Goal: Task Accomplishment & Management: Manage account settings

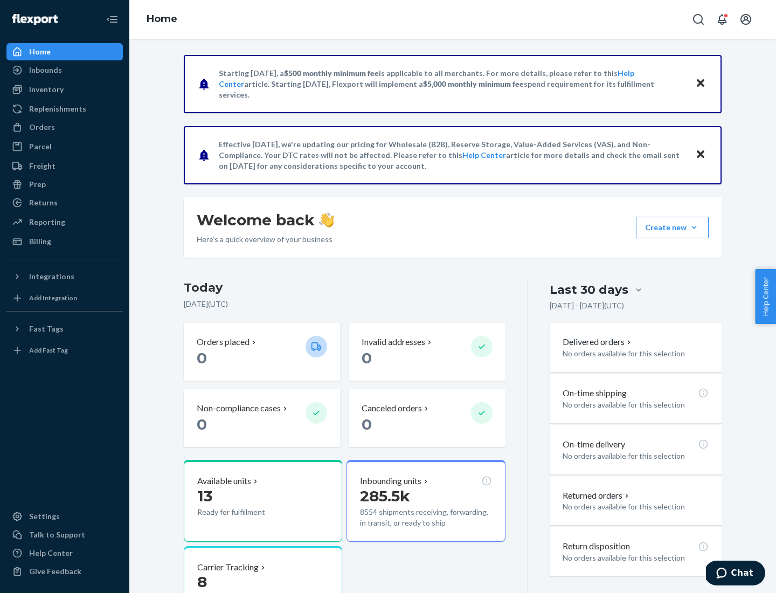
click at [56, 109] on div "Replenishments" at bounding box center [57, 108] width 57 height 11
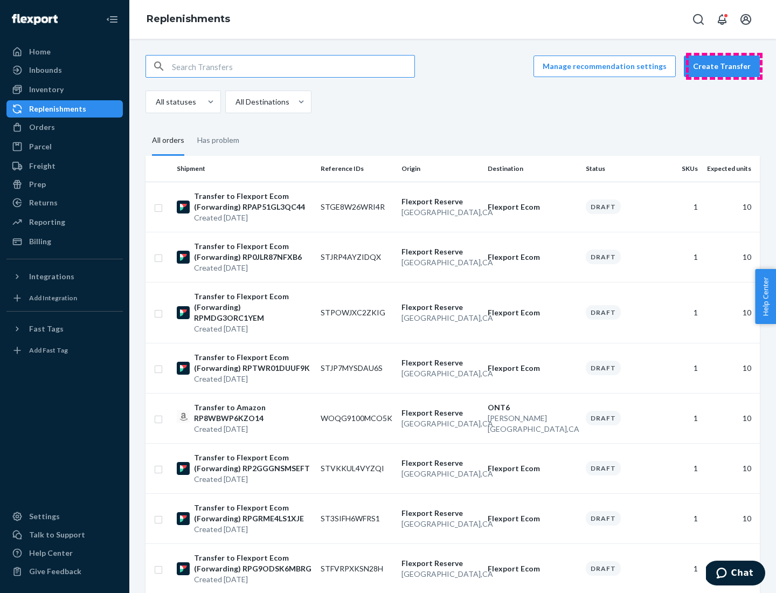
click at [724, 66] on button "Create Transfer" at bounding box center [722, 67] width 76 height 22
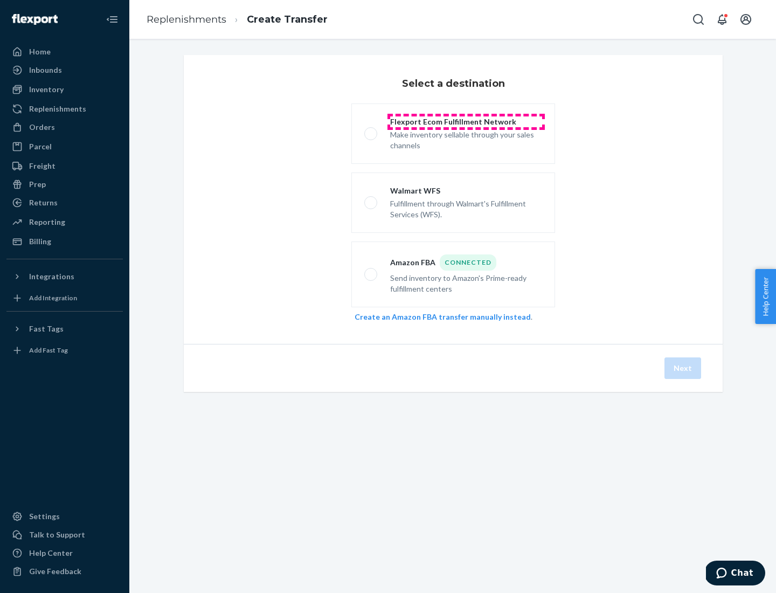
click at [466, 122] on div "Flexport Ecom Fulfillment Network" at bounding box center [466, 121] width 152 height 11
click at [371, 130] on input "Flexport Ecom Fulfillment Network Make inventory sellable through your sales ch…" at bounding box center [367, 133] width 7 height 7
radio input "true"
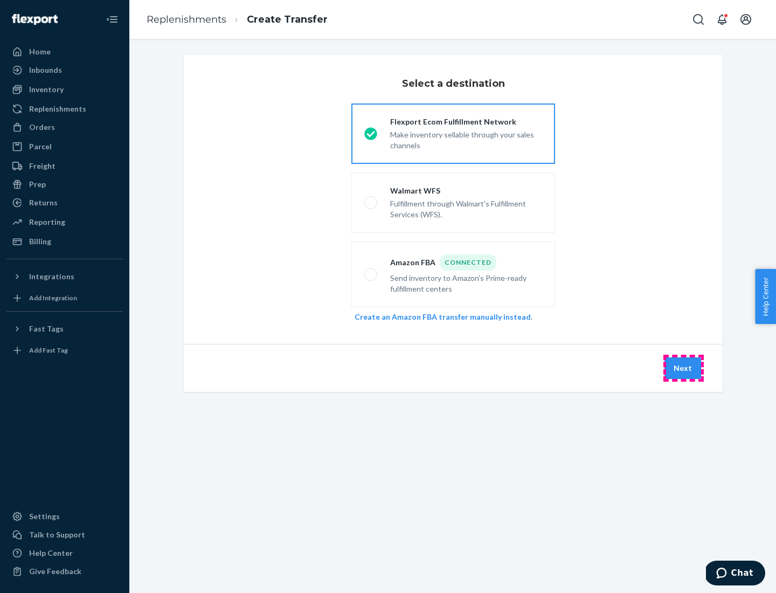
click at [683, 368] on button "Next" at bounding box center [683, 368] width 37 height 22
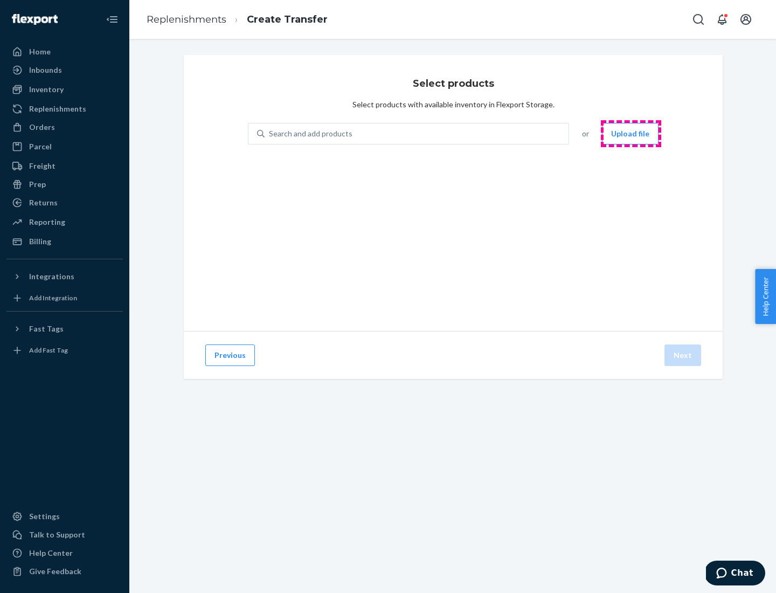
click at [631, 134] on button "Upload file" at bounding box center [630, 134] width 57 height 22
